Goal: Task Accomplishment & Management: Manage account settings

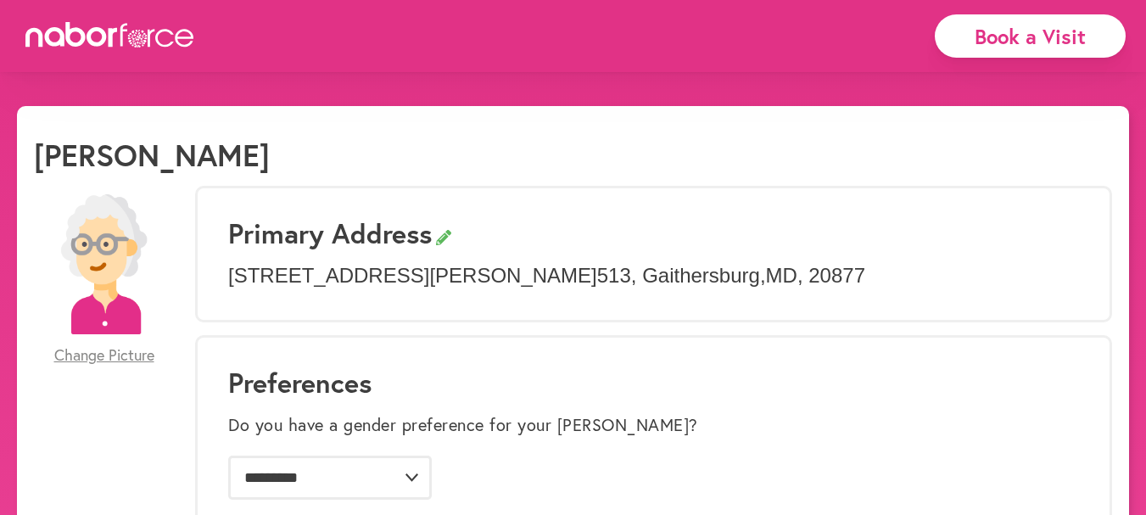
select select "*"
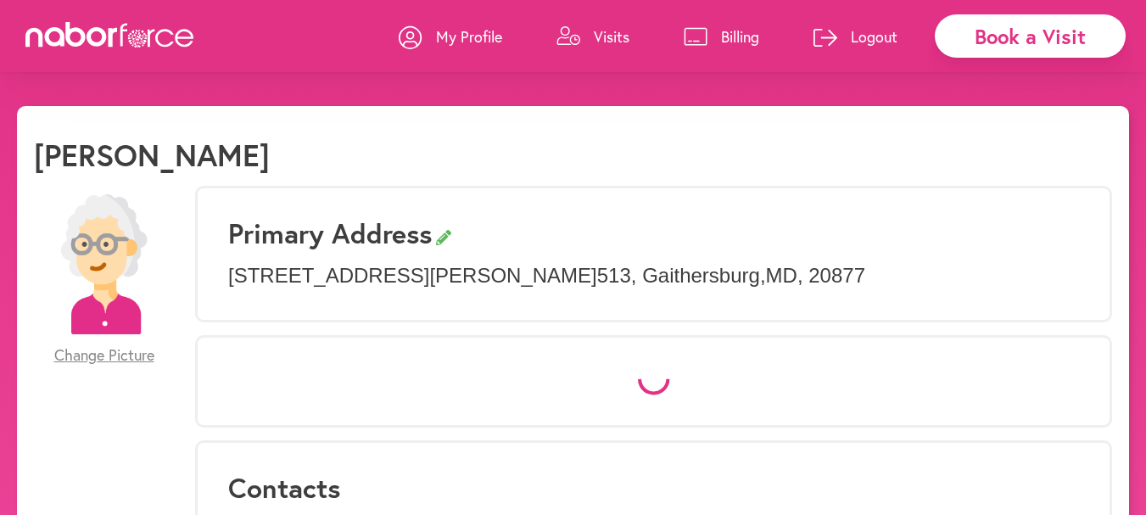
select select "*"
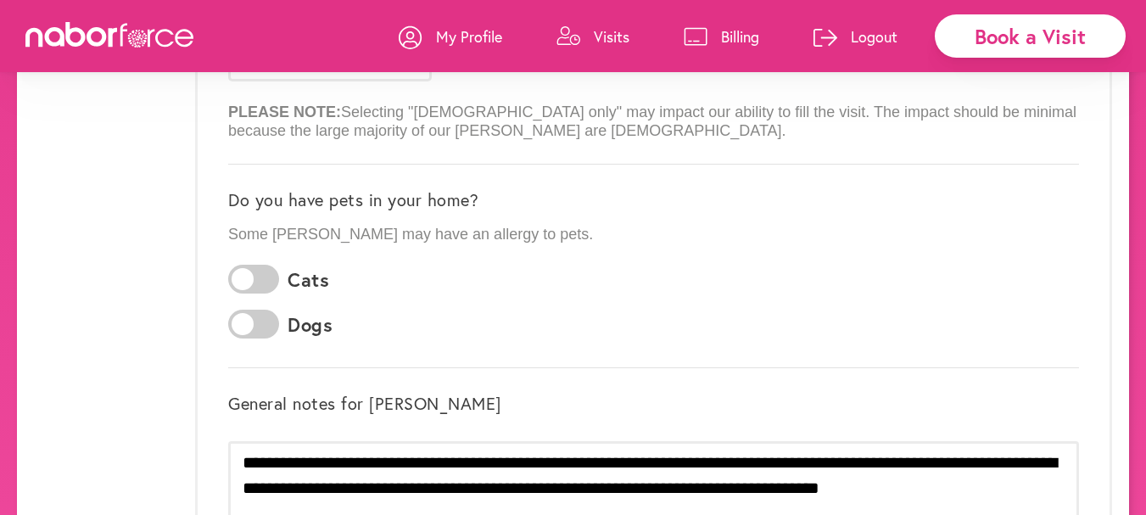
scroll to position [351, 0]
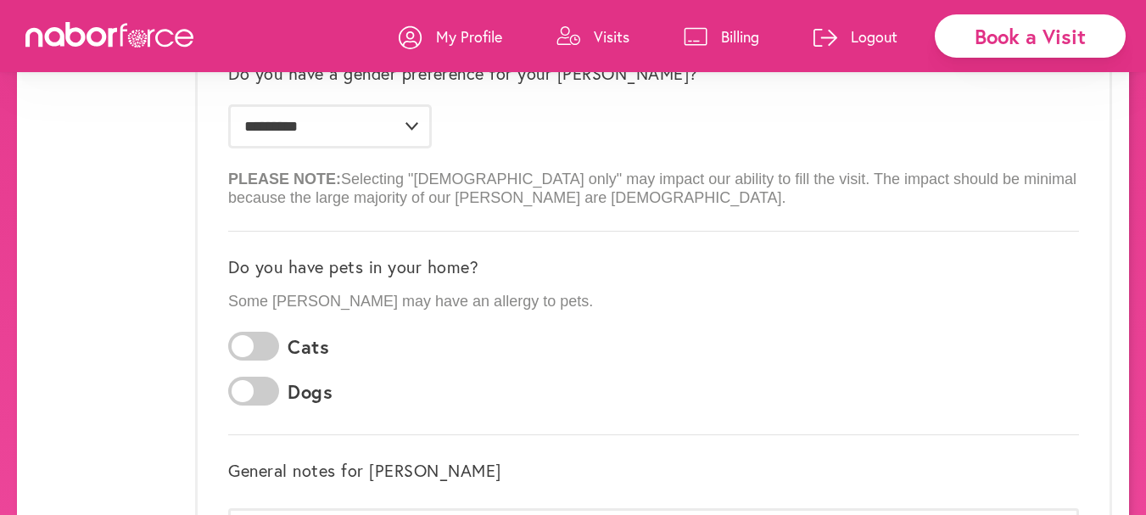
click at [594, 37] on p "Visits" at bounding box center [612, 36] width 36 height 20
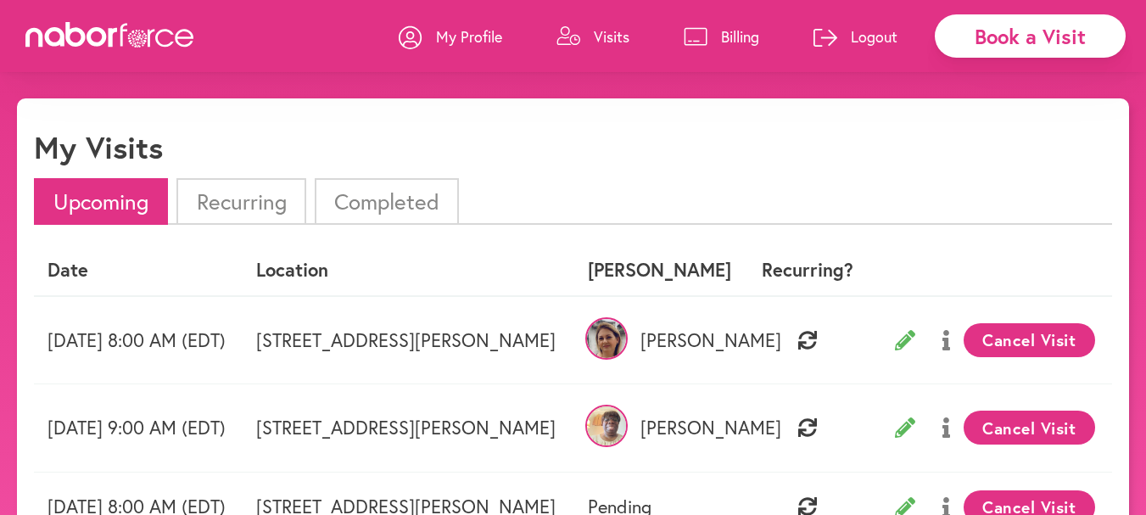
scroll to position [2, 0]
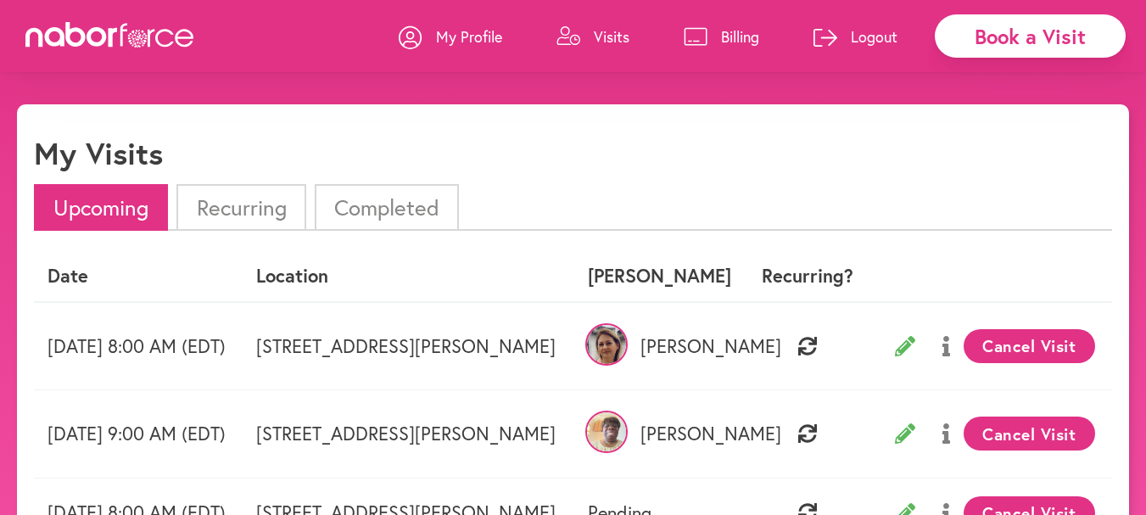
click at [238, 205] on li "Recurring" at bounding box center [240, 207] width 129 height 47
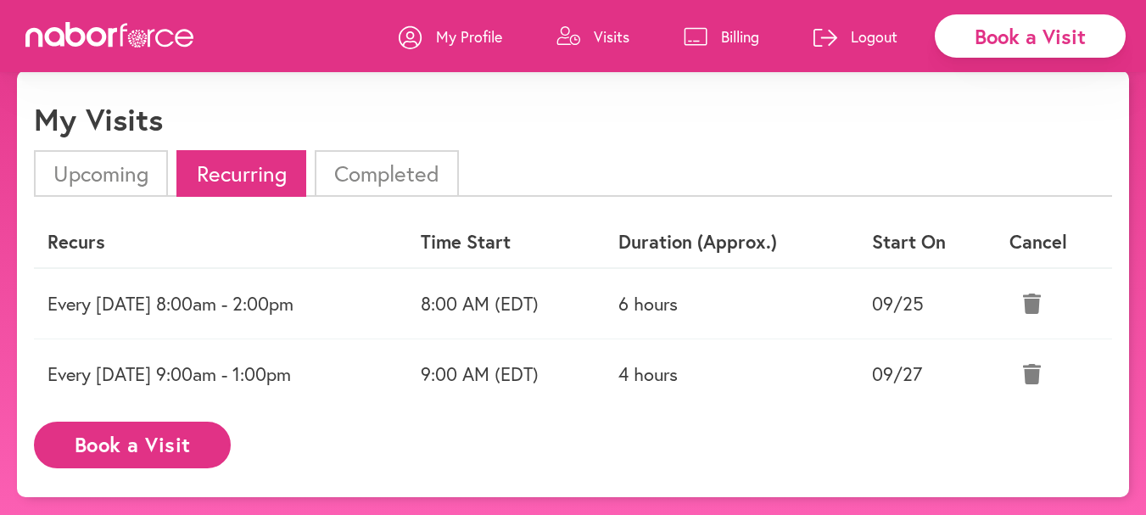
scroll to position [0, 0]
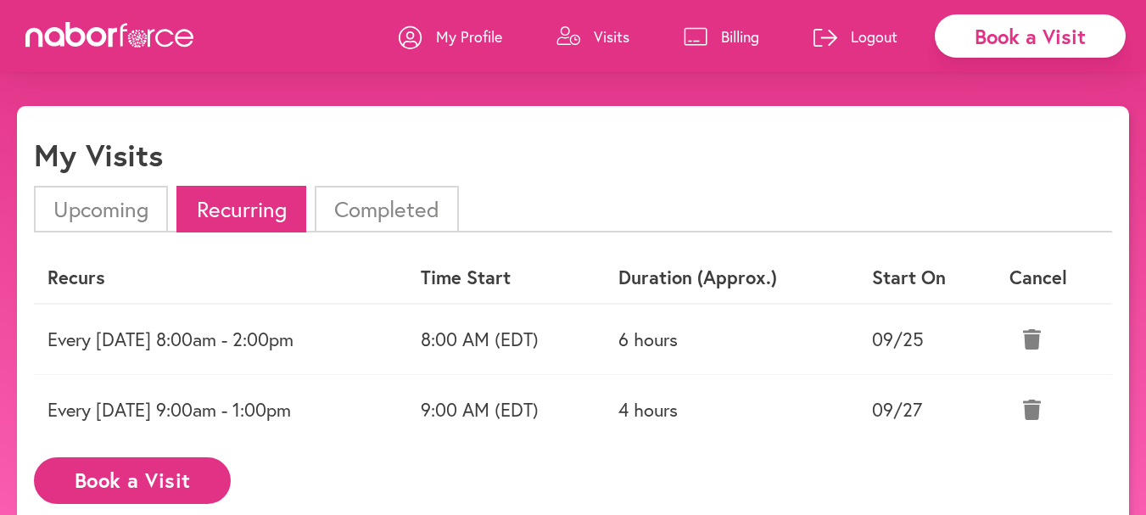
click at [103, 211] on li "Upcoming" at bounding box center [101, 209] width 134 height 47
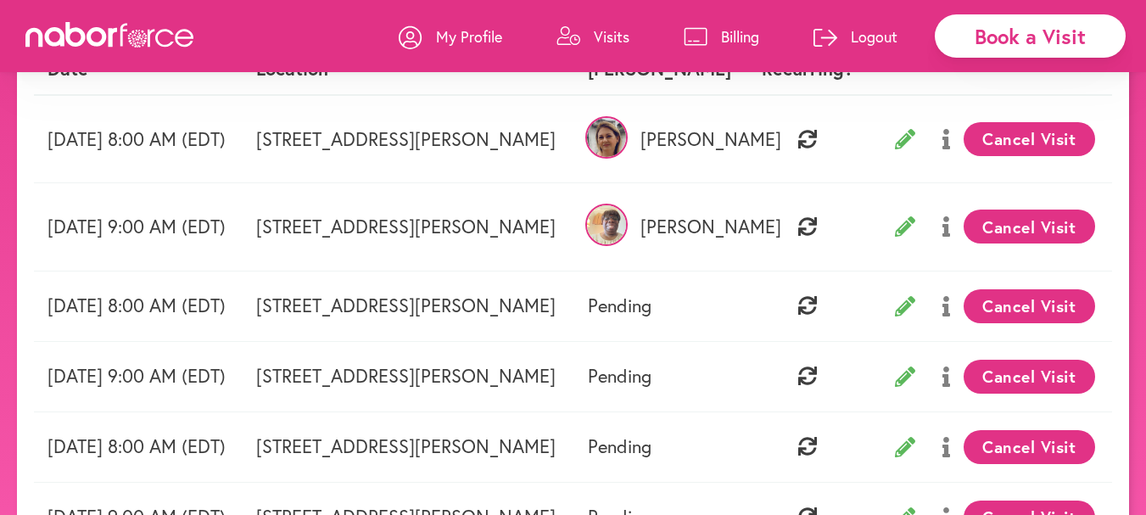
scroll to position [211, 0]
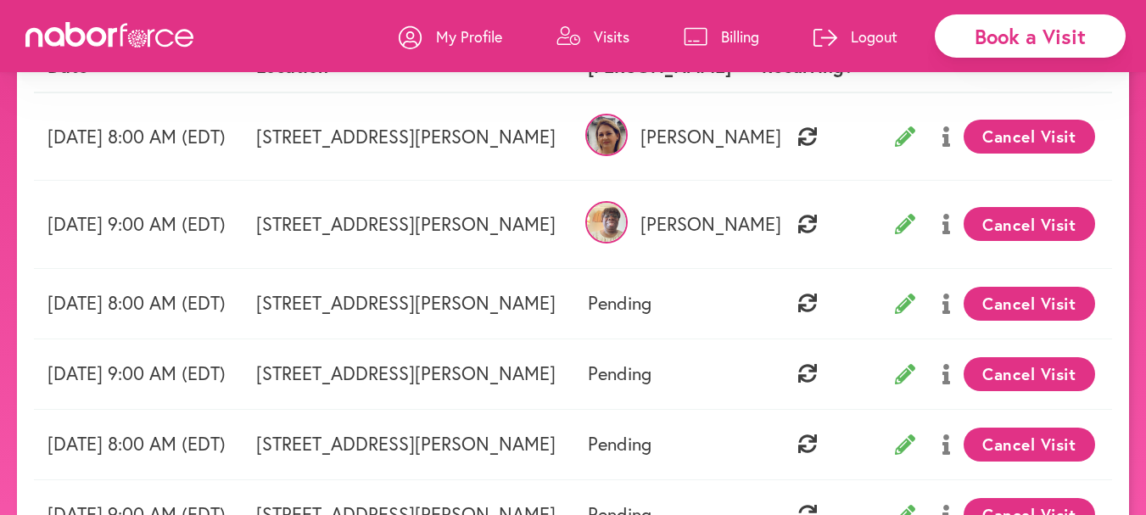
click at [1032, 221] on button "Cancel Visit" at bounding box center [1029, 224] width 131 height 34
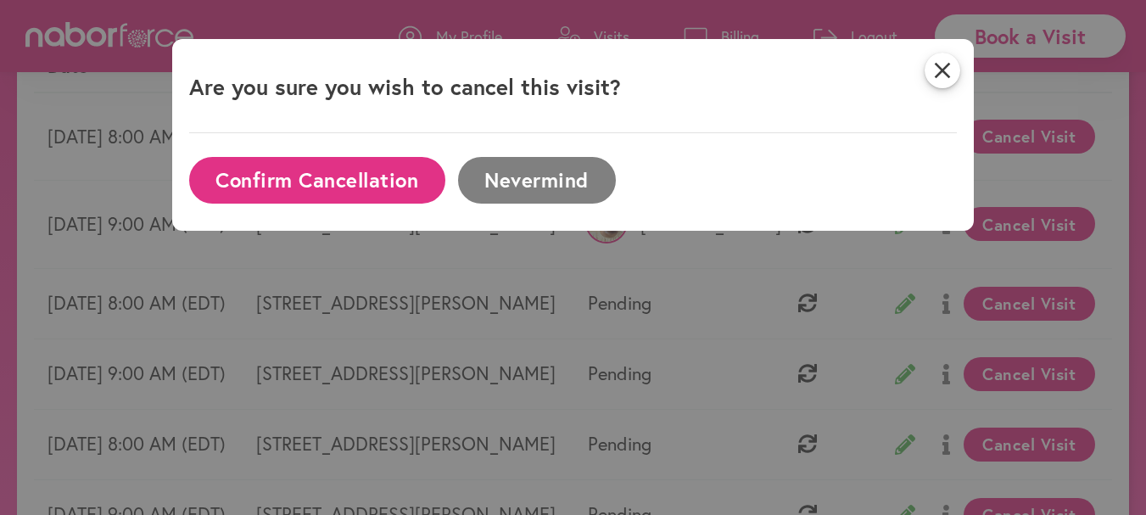
click at [516, 174] on button "Nevermind" at bounding box center [537, 180] width 158 height 47
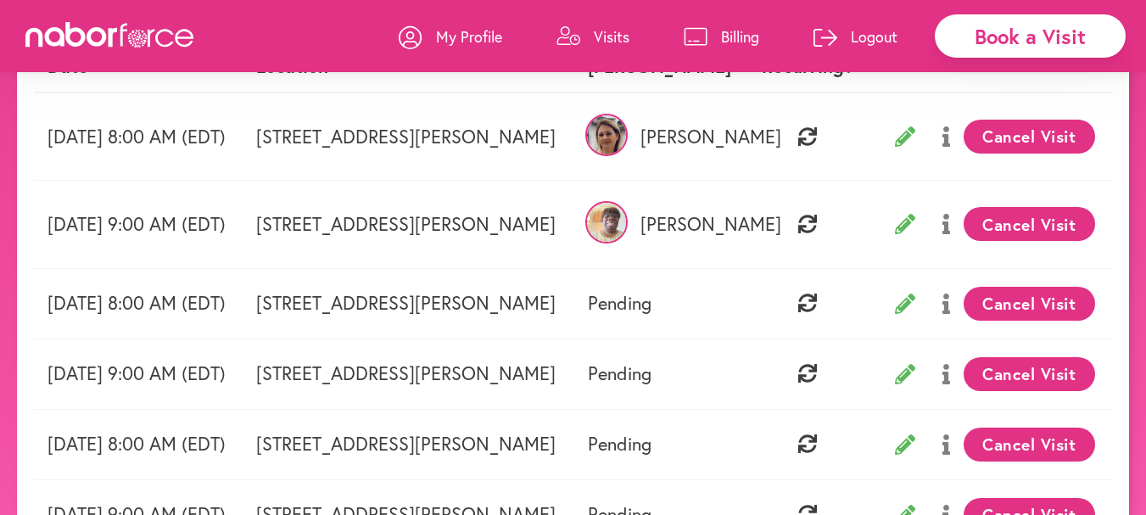
click at [1017, 370] on button "Cancel Visit" at bounding box center [1029, 374] width 131 height 34
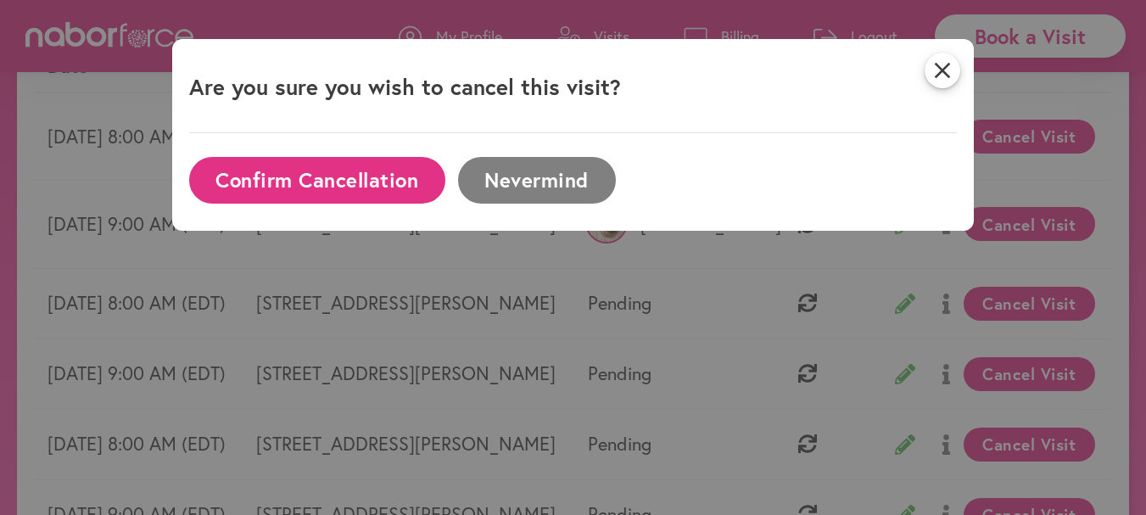
click at [316, 179] on button "Confirm Cancellation" at bounding box center [317, 180] width 256 height 47
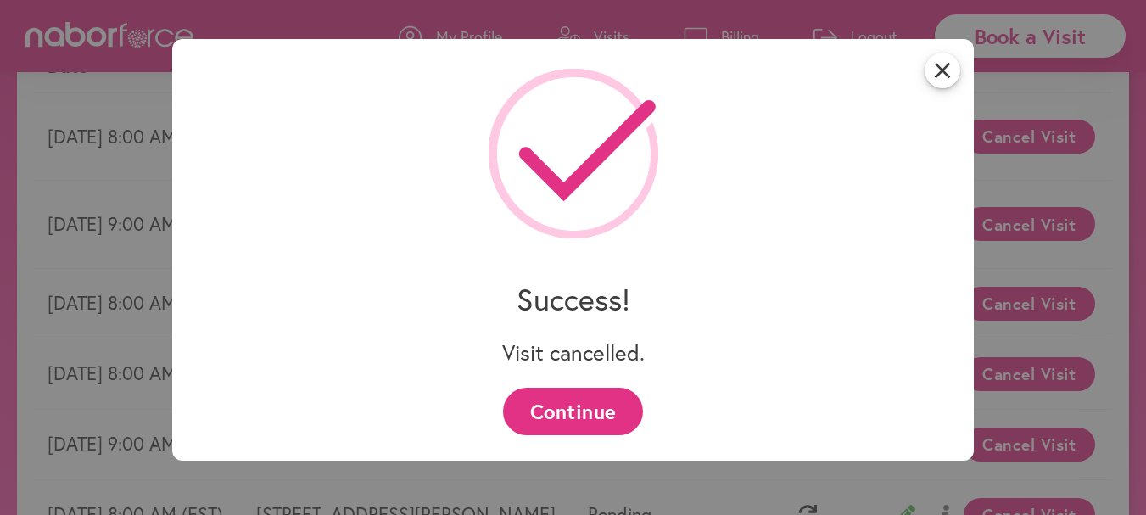
click at [948, 69] on icon "close" at bounding box center [943, 71] width 36 height 36
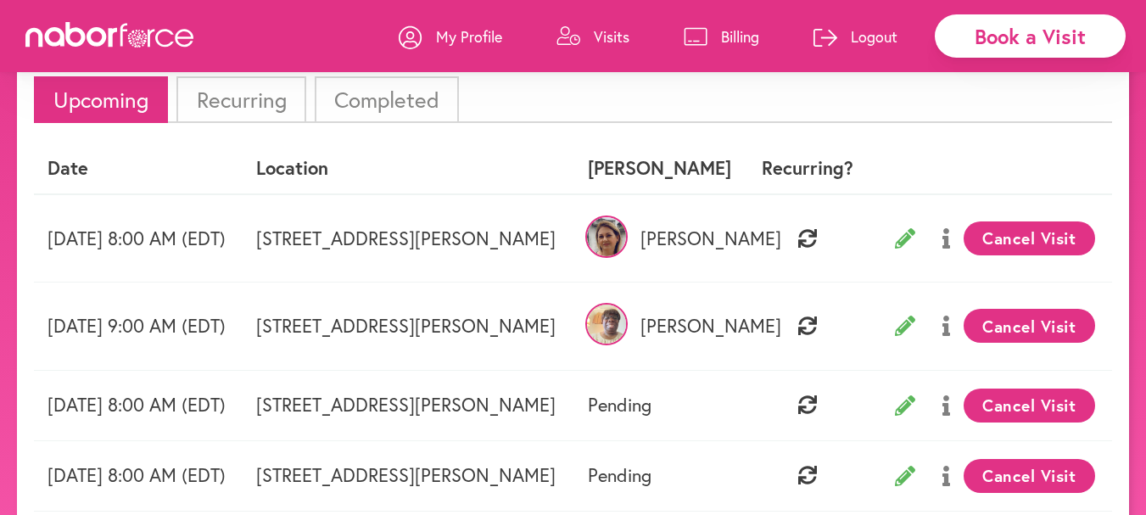
scroll to position [97, 0]
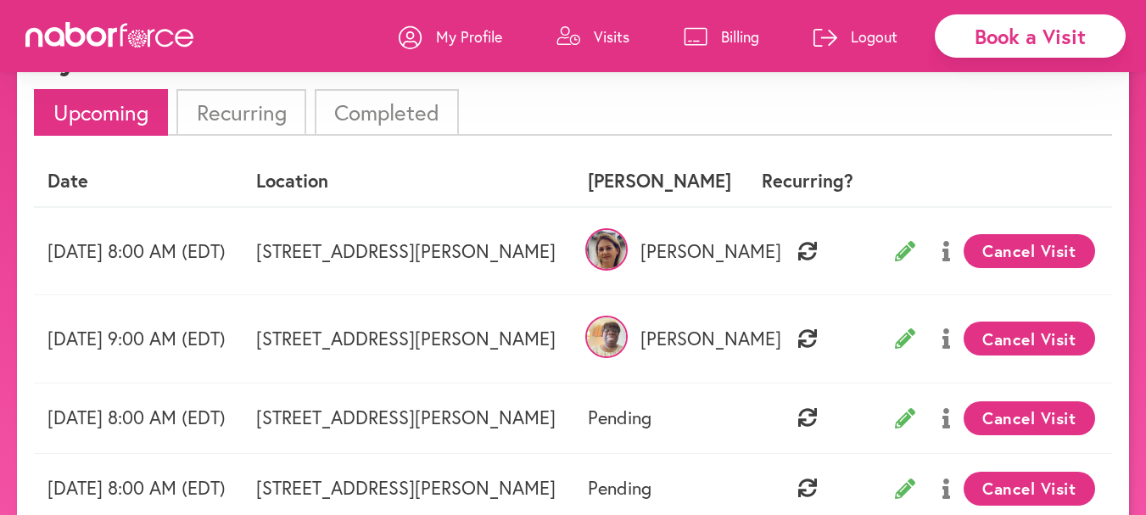
click at [1051, 333] on button "Cancel Visit" at bounding box center [1029, 339] width 131 height 34
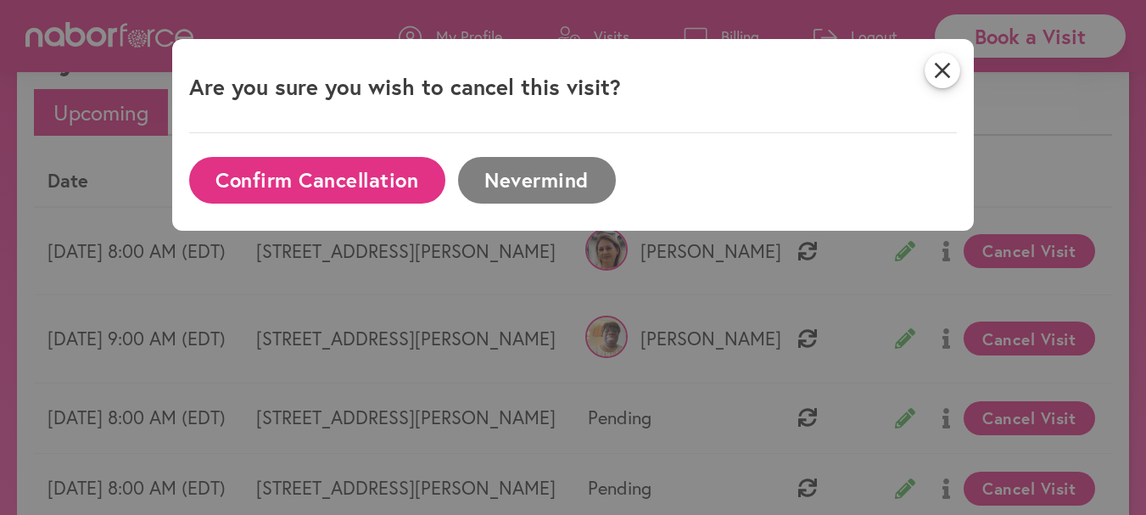
click at [335, 179] on button "Confirm Cancellation" at bounding box center [317, 180] width 256 height 47
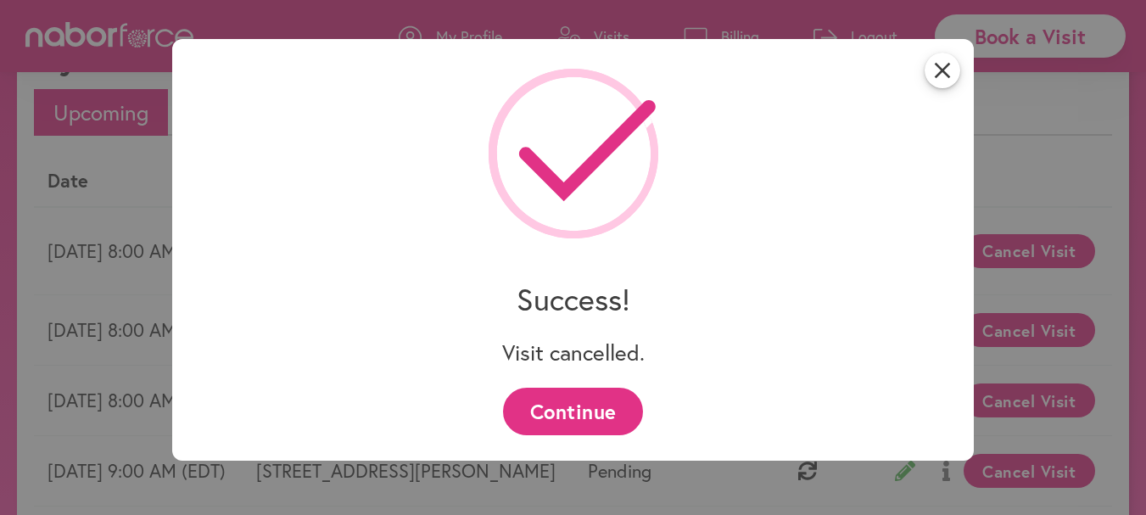
click at [603, 405] on button "Continue" at bounding box center [573, 411] width 140 height 47
